Goal: Information Seeking & Learning: Check status

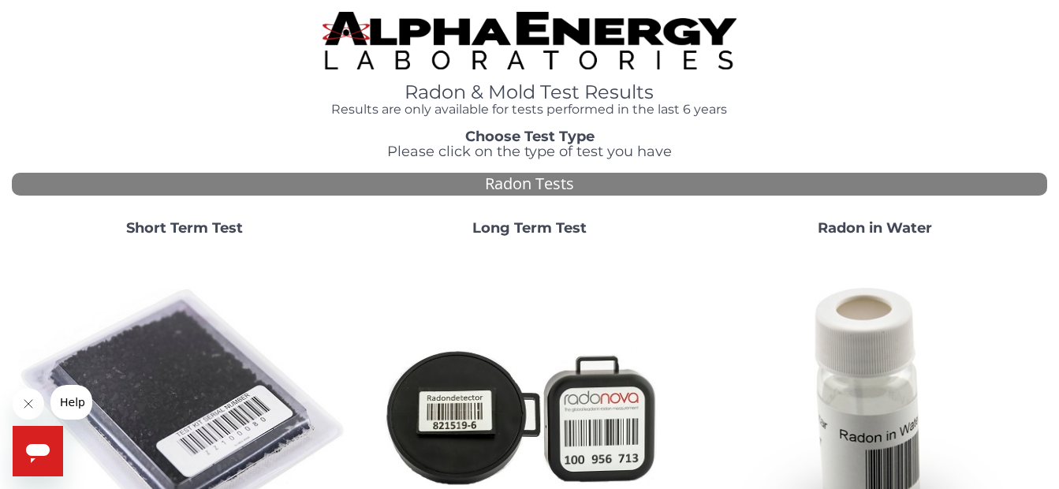
click at [180, 226] on strong "Short Term Test" at bounding box center [184, 227] width 117 height 17
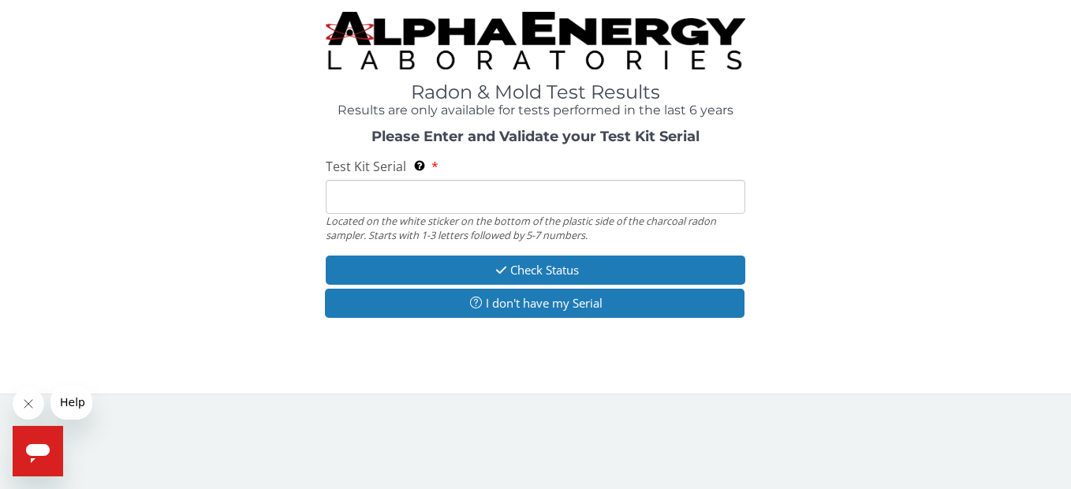
click at [373, 192] on input "Test Kit Serial Located on the white sticker on the bottom of the plastic side …" at bounding box center [535, 197] width 419 height 34
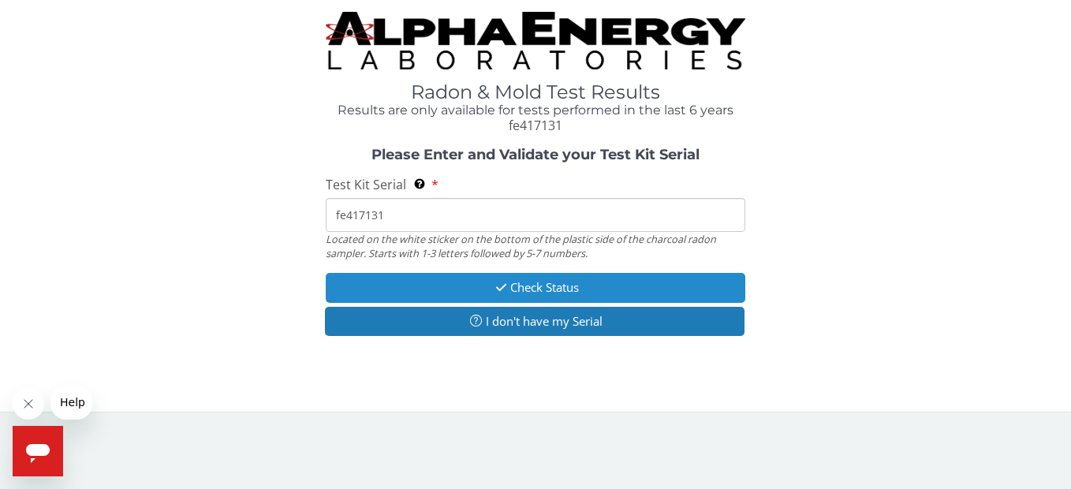
type input "fe417131"
click at [547, 283] on button "Check Status" at bounding box center [535, 287] width 419 height 29
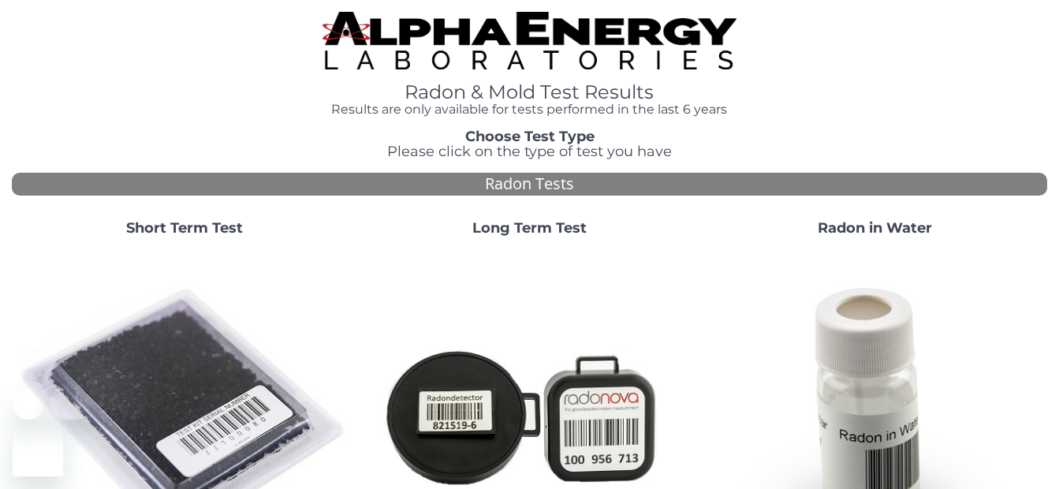
click at [166, 219] on strong "Short Term Test" at bounding box center [184, 227] width 117 height 17
